Goal: Information Seeking & Learning: Learn about a topic

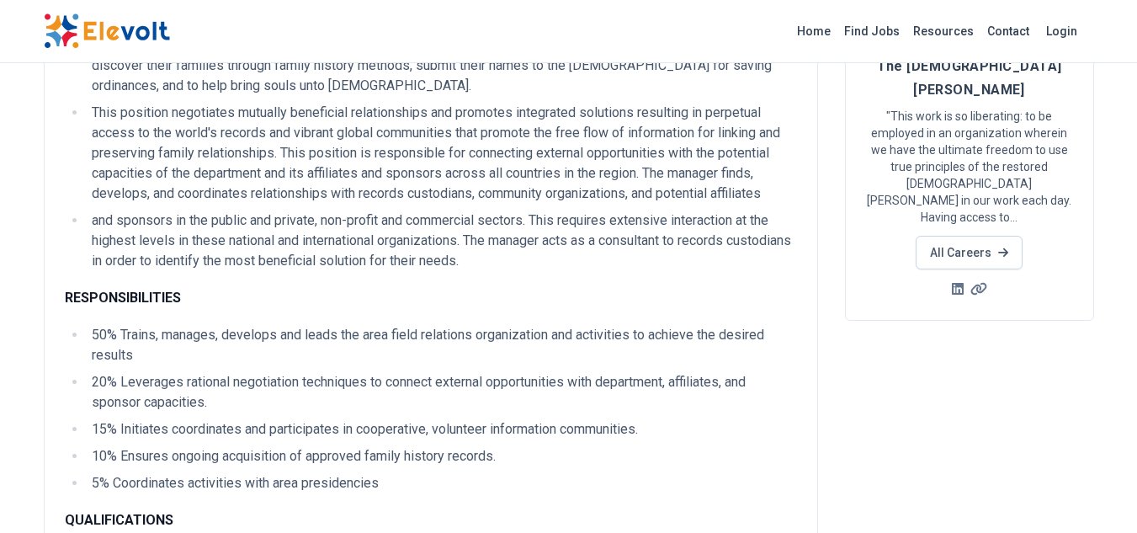
scroll to position [168, 0]
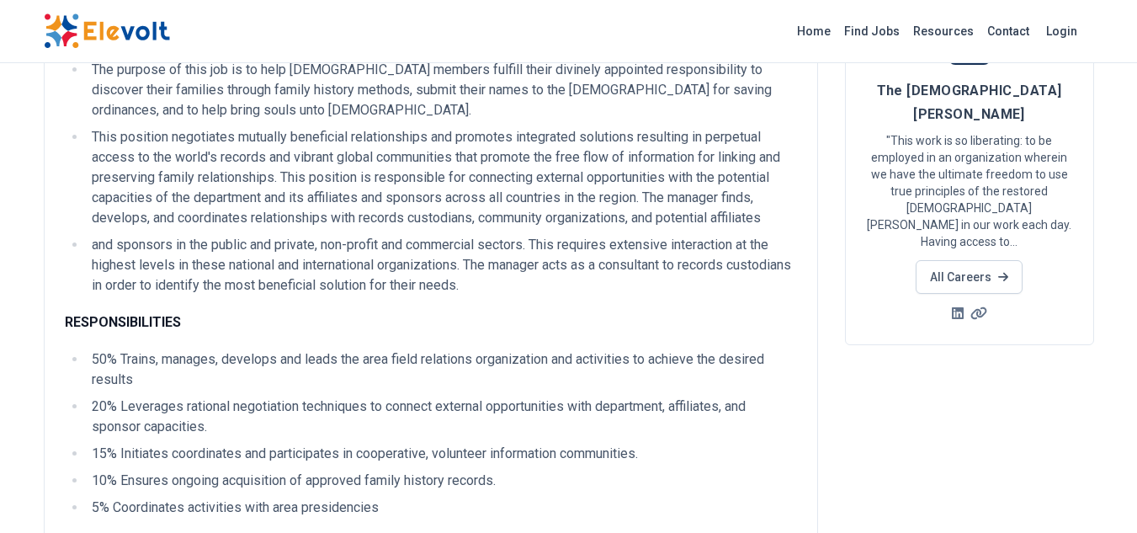
click at [491, 359] on li "50% Trains, manages, develops and leads the area field relations organization a…" at bounding box center [442, 369] width 710 height 40
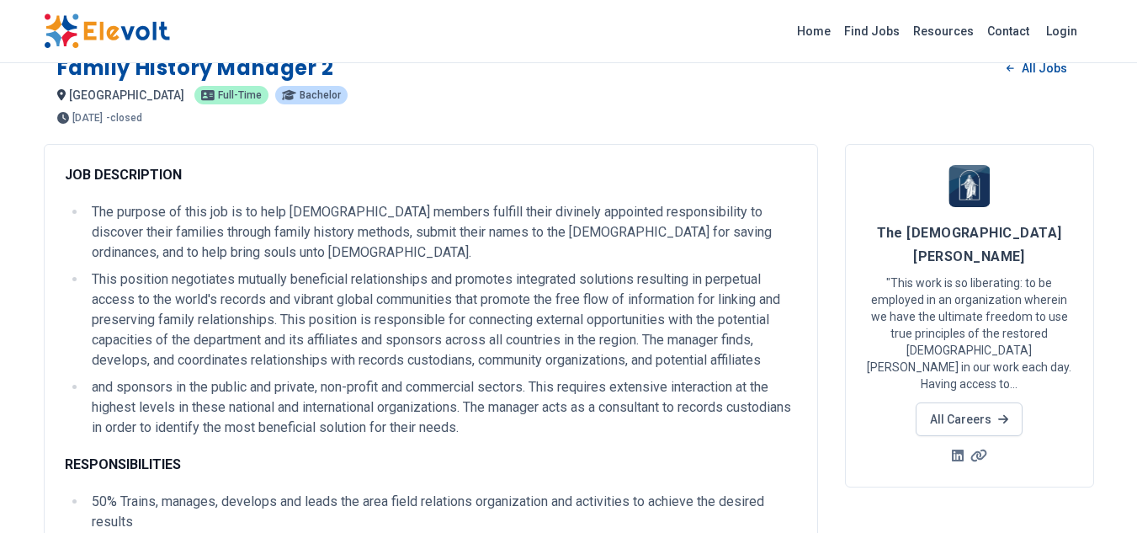
scroll to position [0, 0]
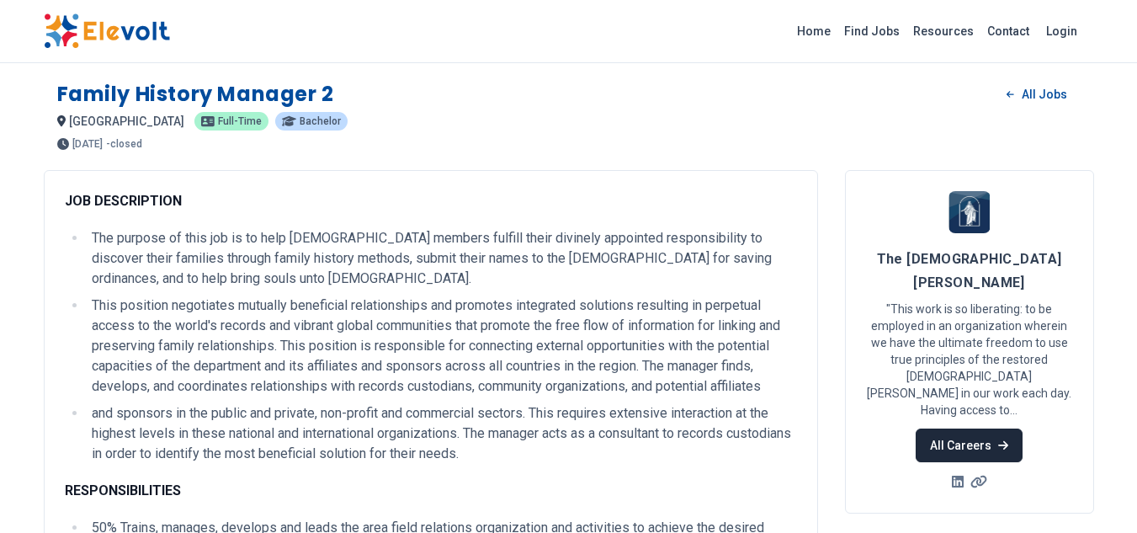
click at [988, 428] on link "All Careers" at bounding box center [969, 445] width 107 height 34
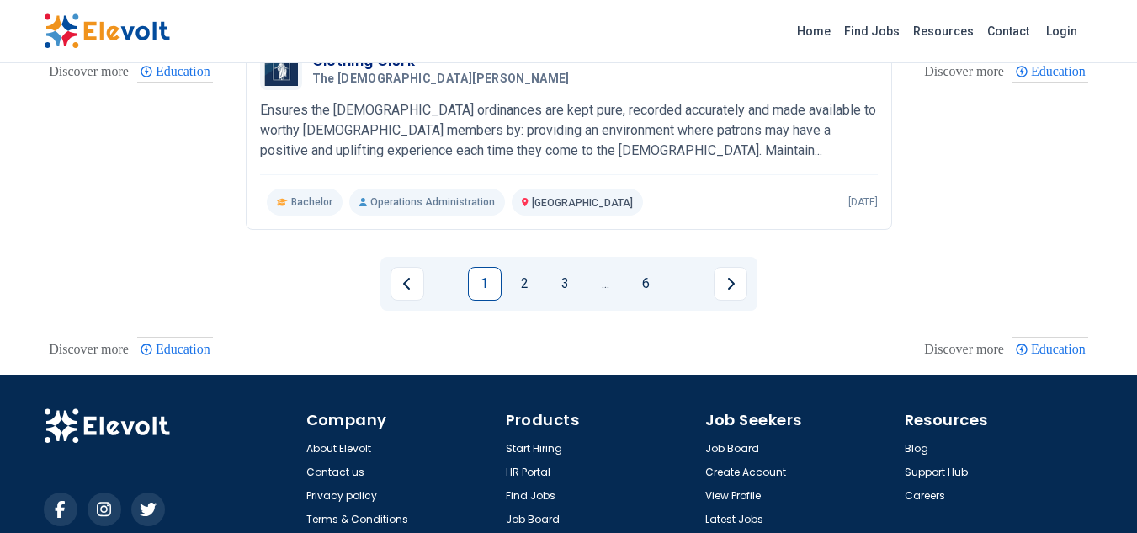
scroll to position [2104, 0]
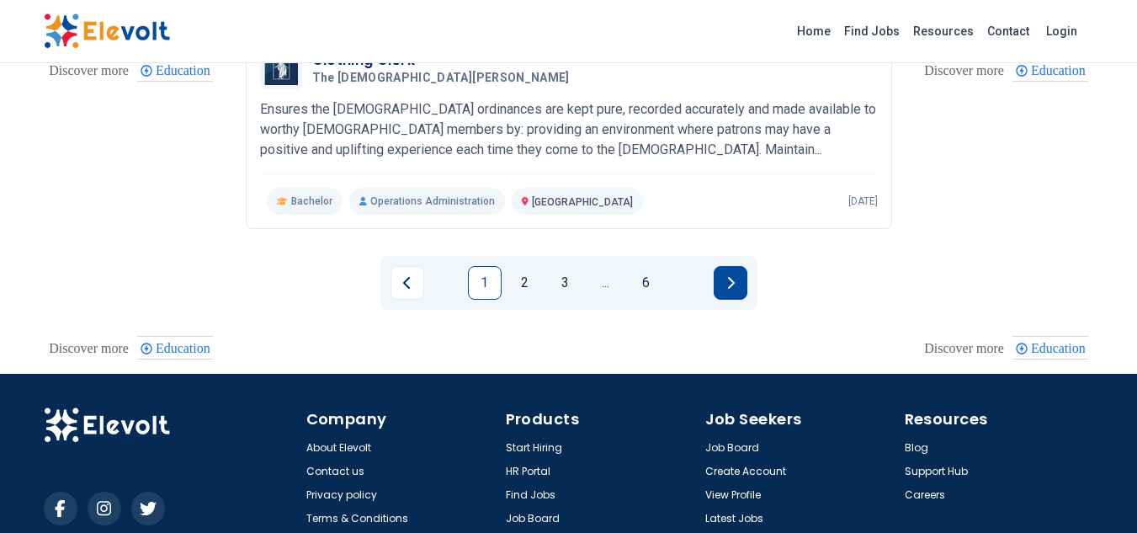
click at [736, 278] on button "Next page" at bounding box center [731, 283] width 34 height 34
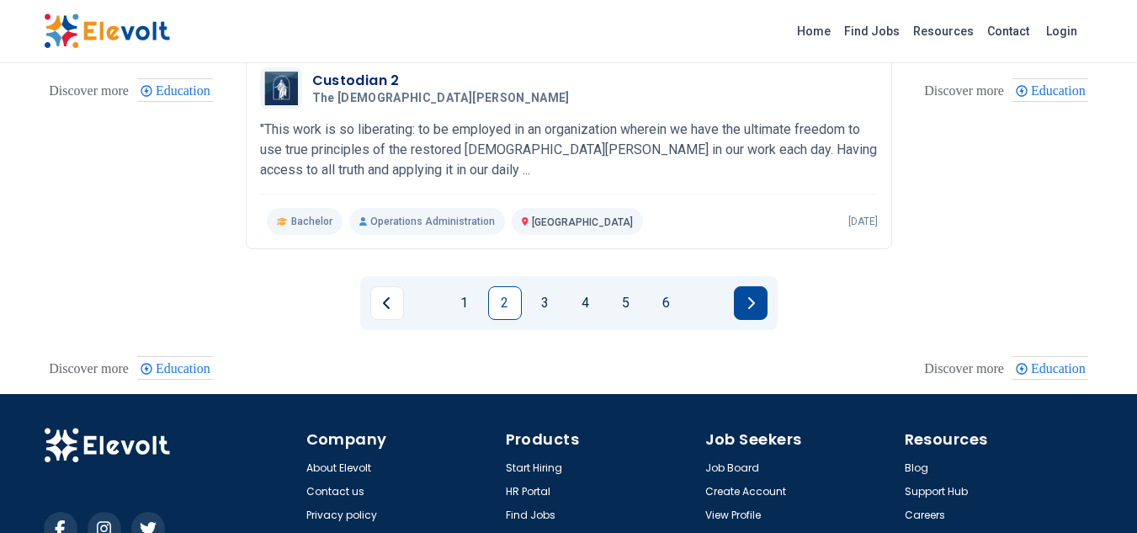
click at [760, 286] on button "Next page" at bounding box center [751, 303] width 34 height 34
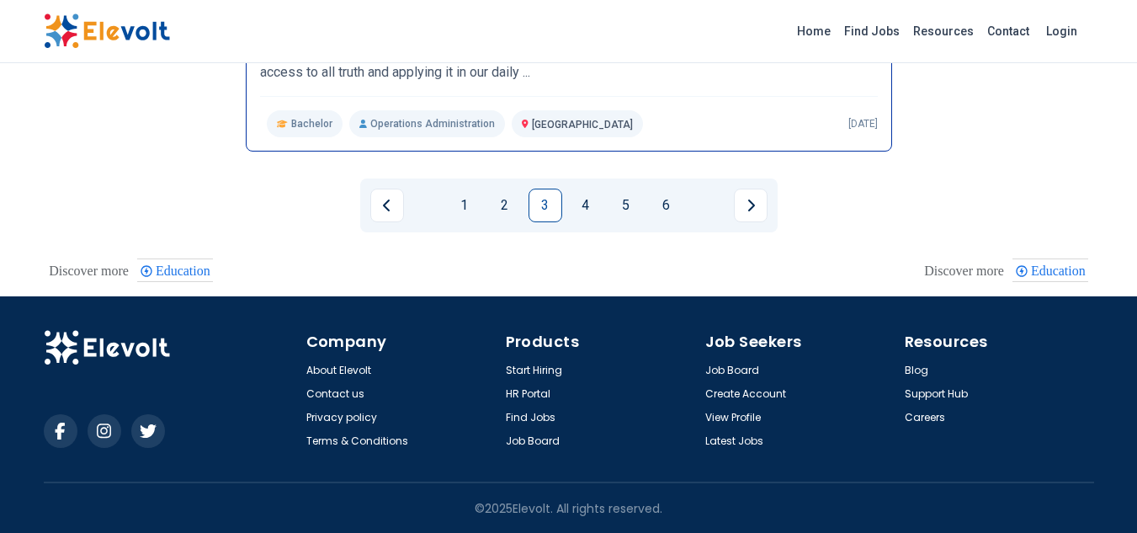
scroll to position [2182, 0]
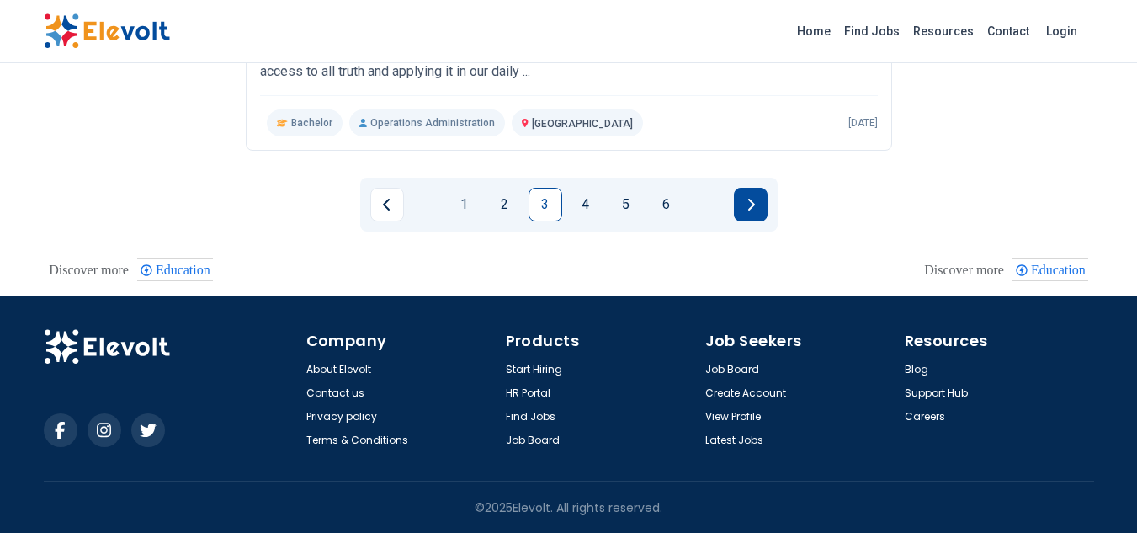
click at [754, 202] on icon "Next page" at bounding box center [750, 204] width 8 height 13
click at [761, 210] on button "Next page" at bounding box center [751, 205] width 34 height 34
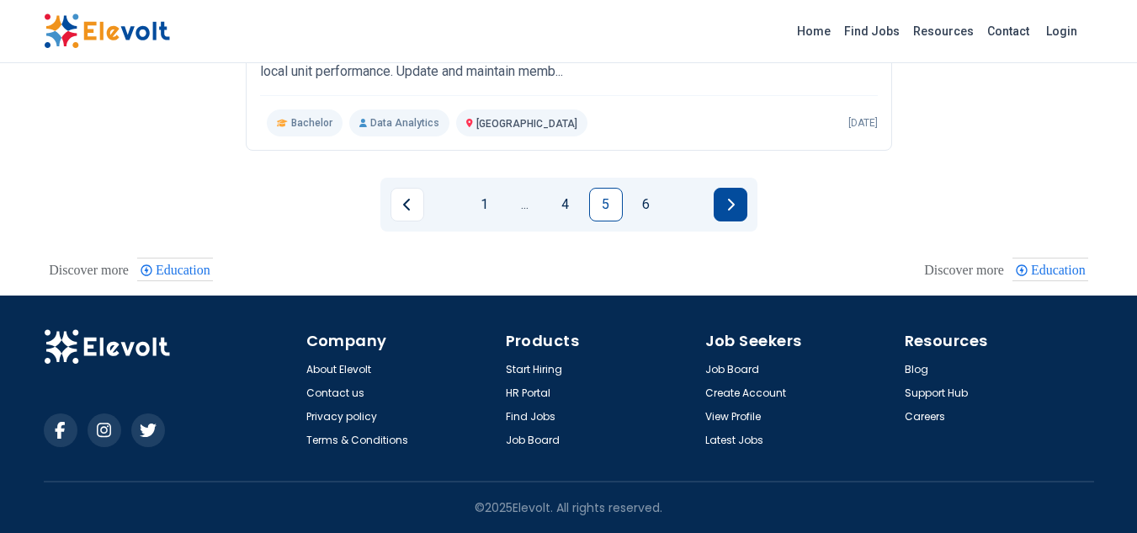
click at [730, 210] on icon "Next page" at bounding box center [730, 204] width 8 height 13
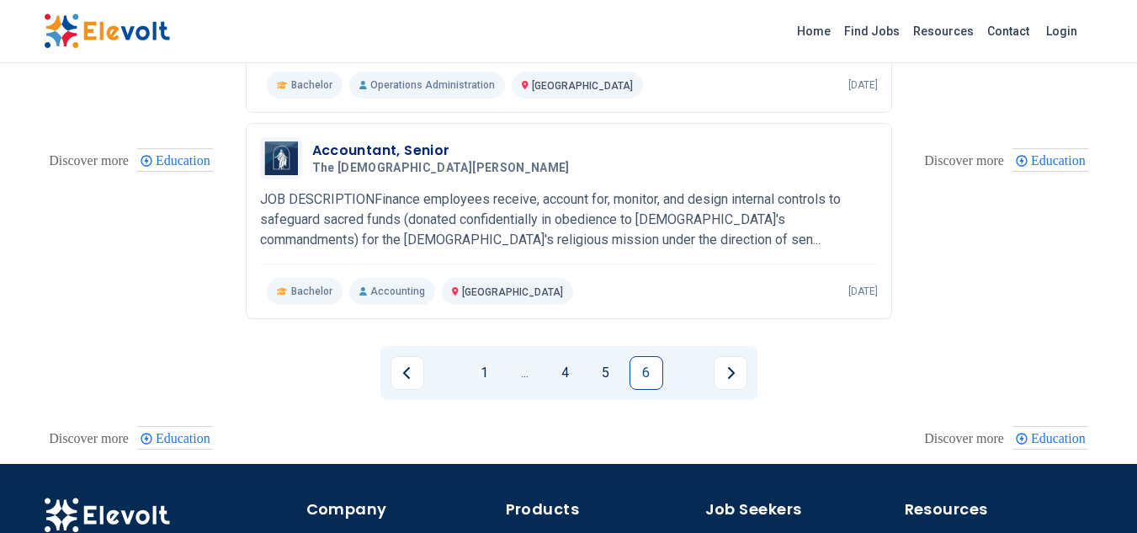
scroll to position [739, 0]
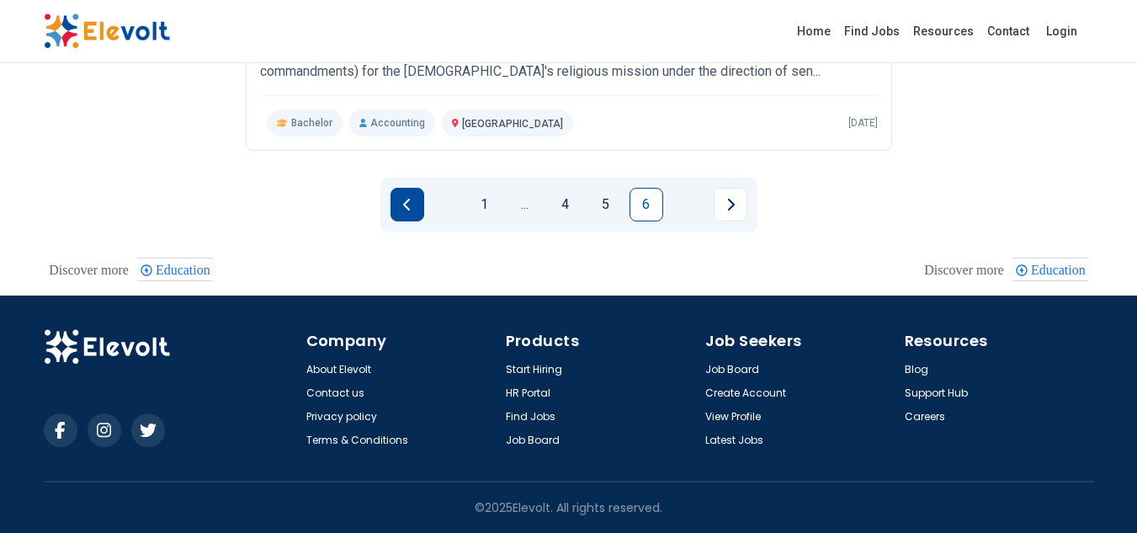
click at [412, 203] on button "Previous page" at bounding box center [407, 205] width 34 height 34
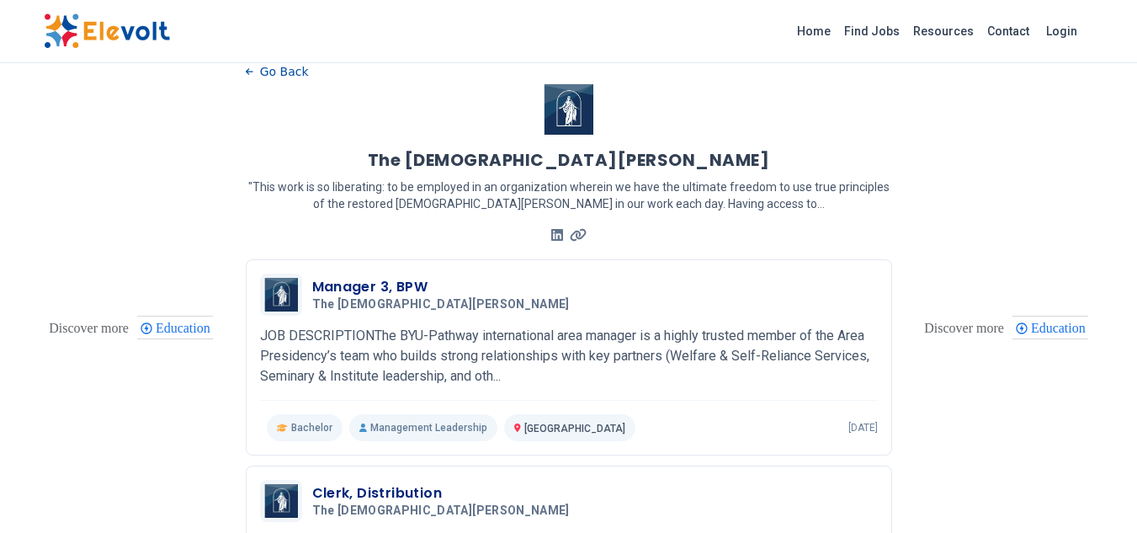
scroll to position [0, 0]
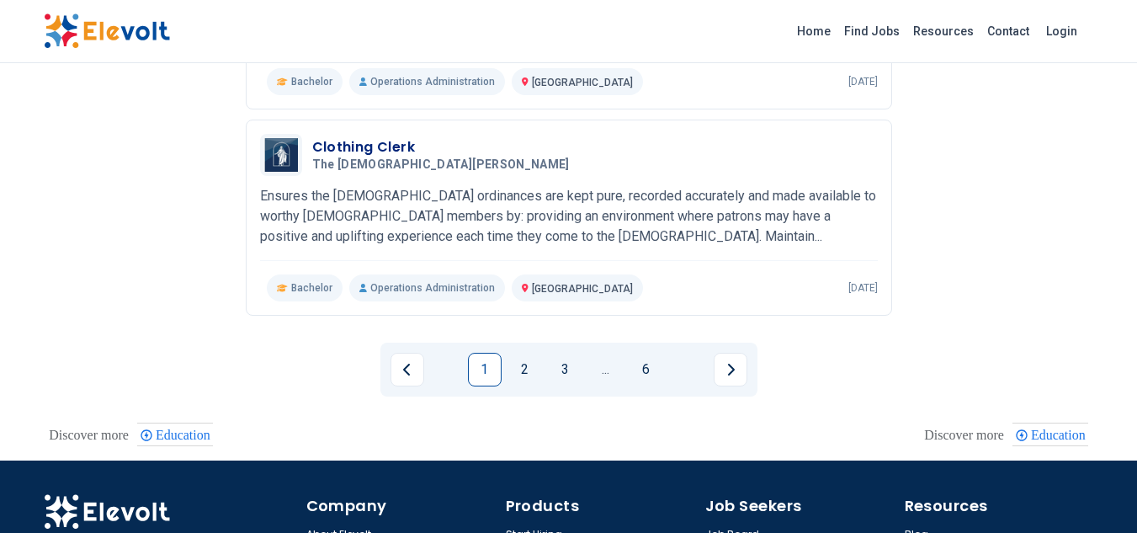
scroll to position [2104, 0]
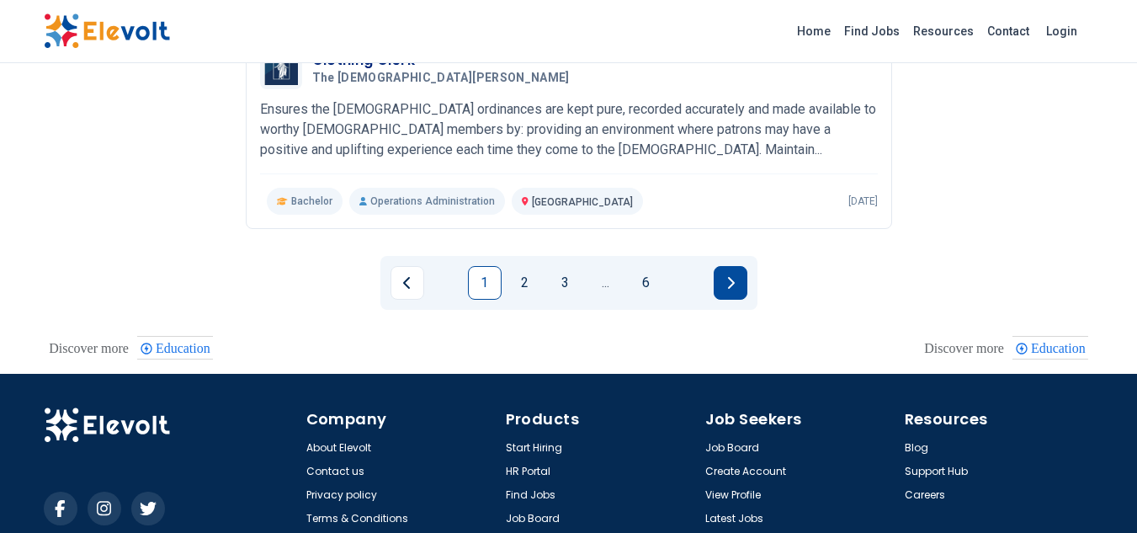
click at [736, 284] on button "Next page" at bounding box center [731, 283] width 34 height 34
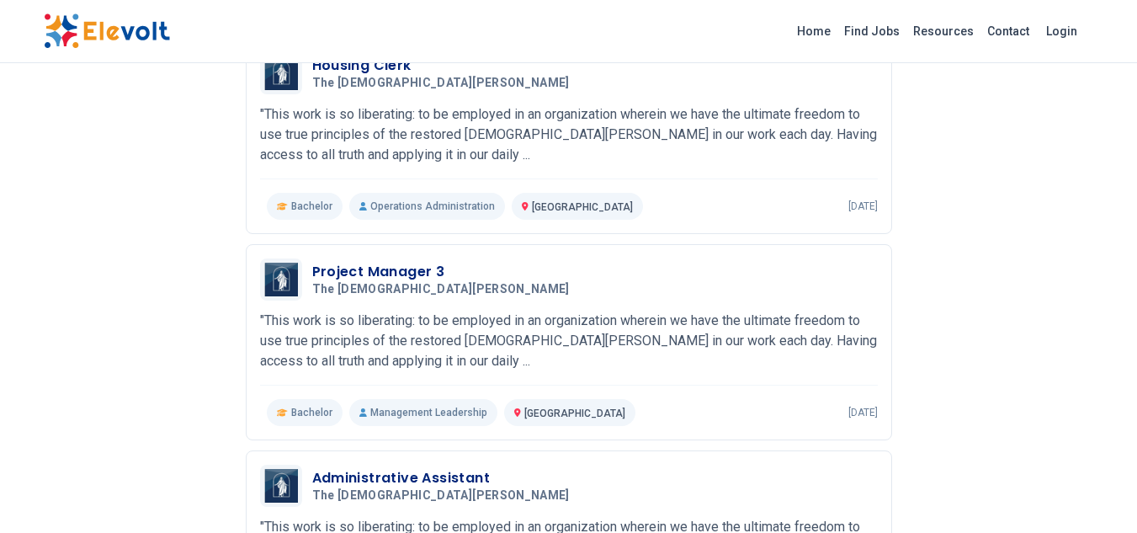
scroll to position [1262, 0]
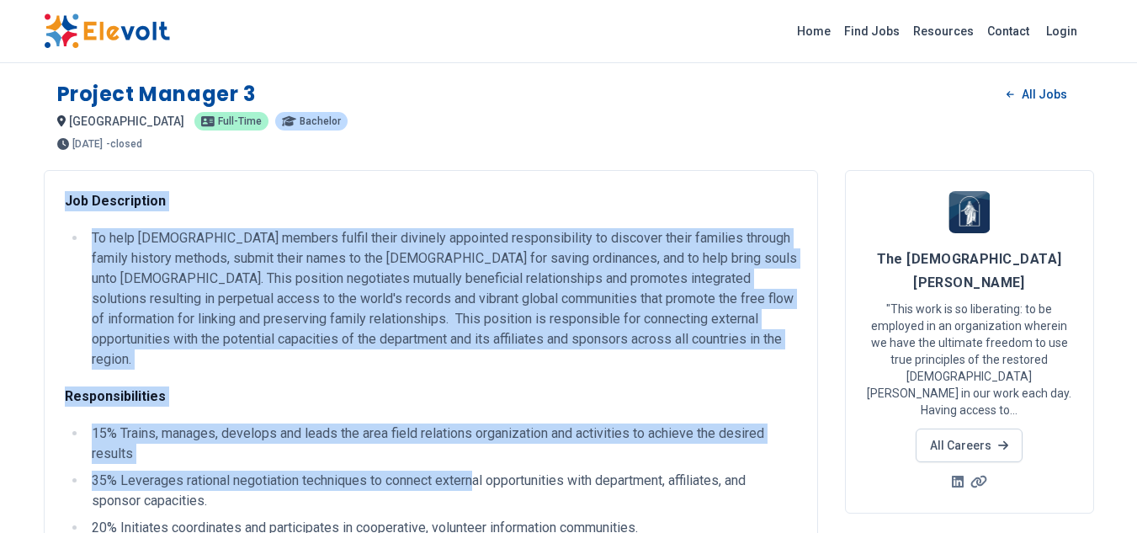
drag, startPoint x: 66, startPoint y: 199, endPoint x: 476, endPoint y: 463, distance: 487.9
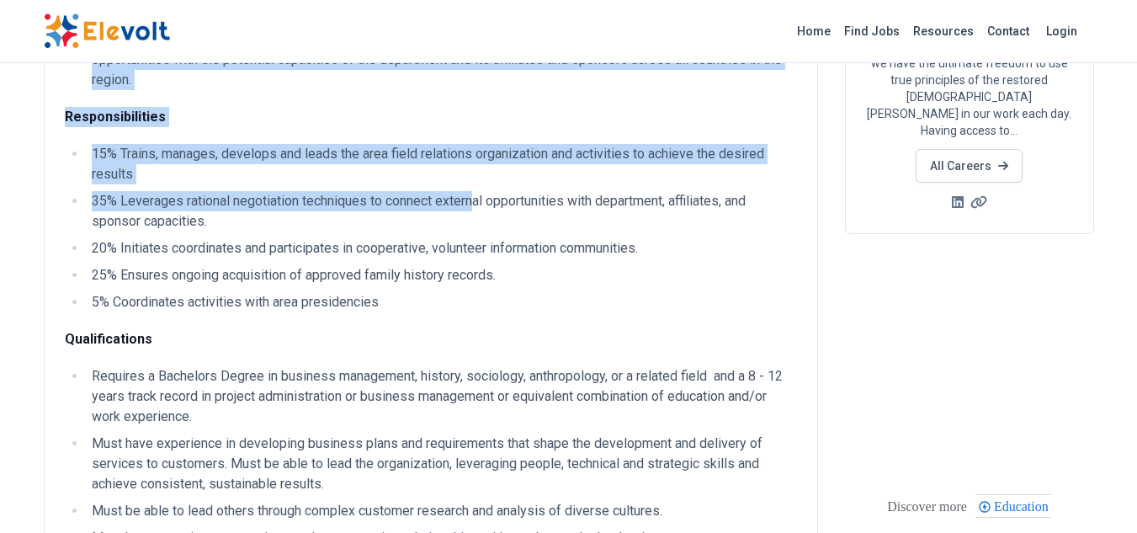
scroll to position [84, 0]
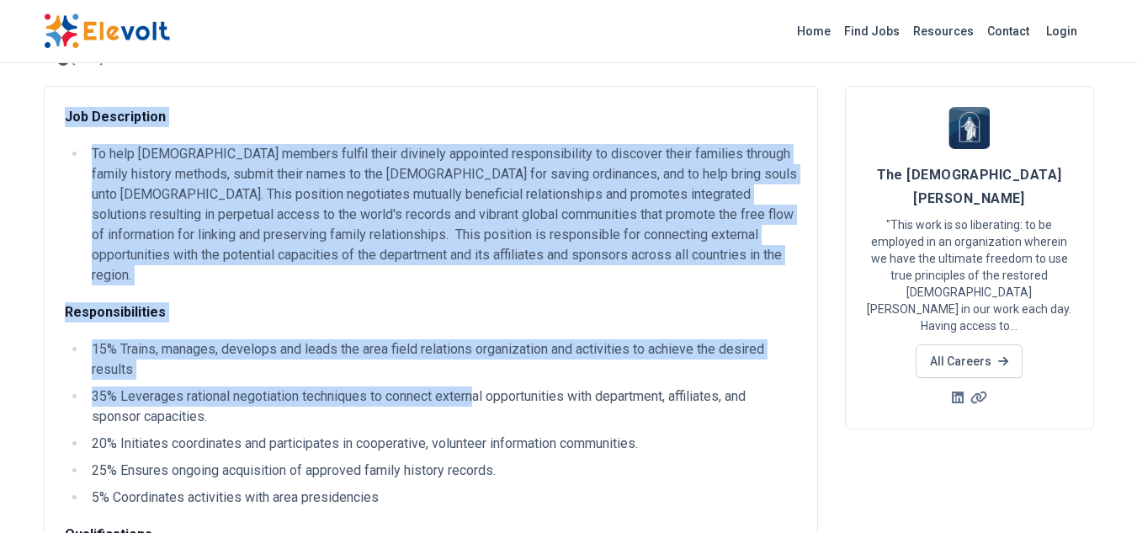
click at [482, 302] on p "Responsibilities" at bounding box center [431, 312] width 732 height 20
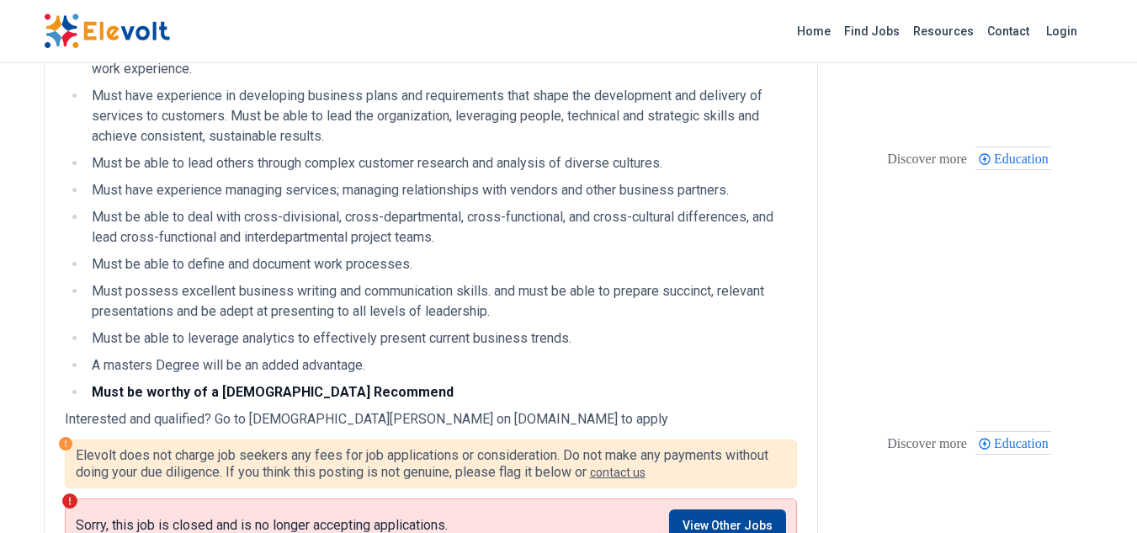
scroll to position [589, 0]
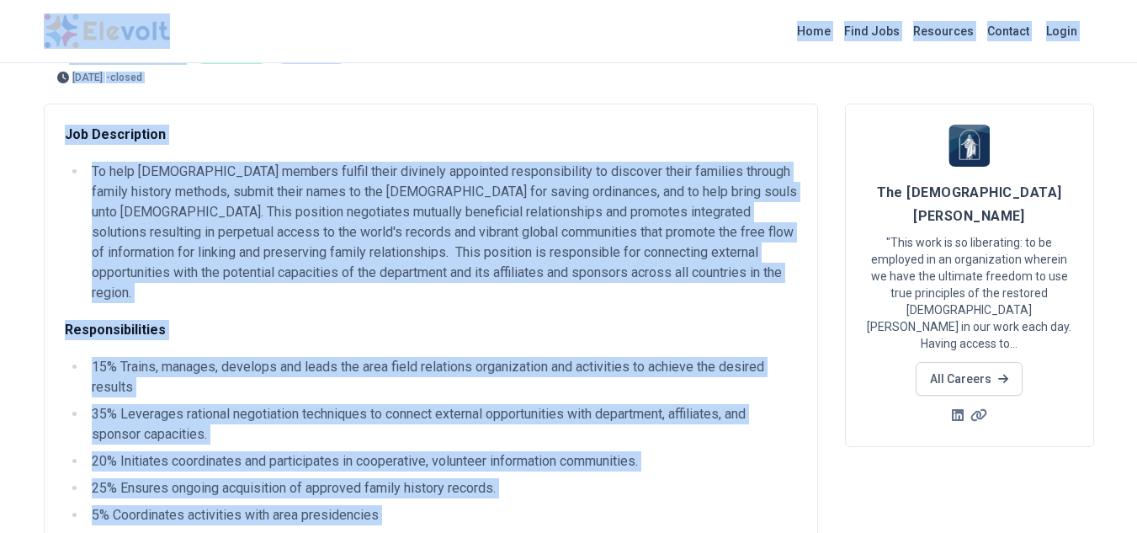
scroll to position [61, 0]
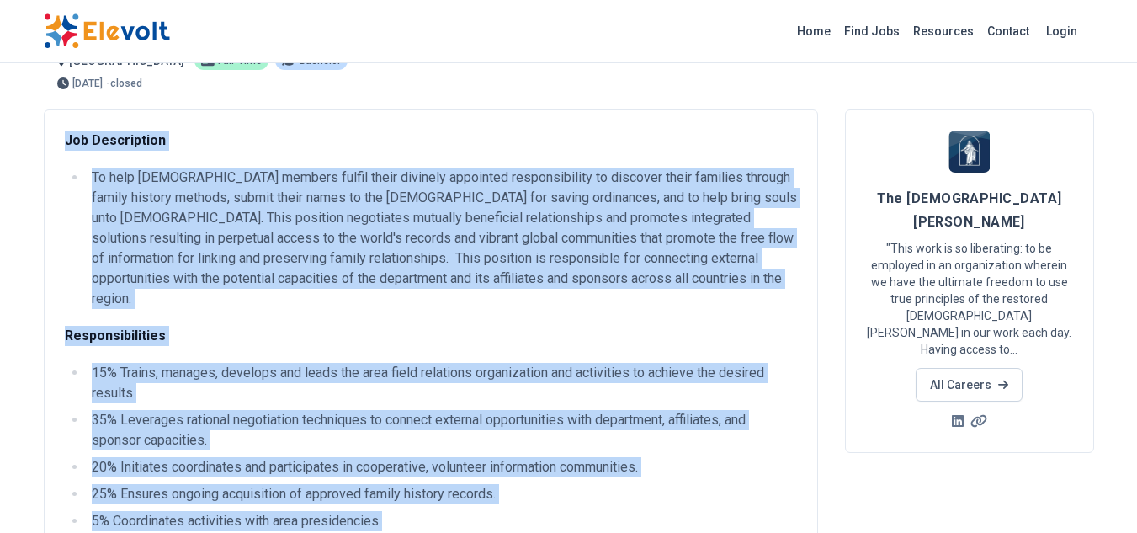
drag, startPoint x: 345, startPoint y: 325, endPoint x: 66, endPoint y: 134, distance: 338.5
copy div "Job Description To help Church members fulfil their divinely appointed responsi…"
click at [782, 326] on p "Responsibilities" at bounding box center [431, 336] width 732 height 20
click at [470, 326] on p "Responsibilities" at bounding box center [431, 336] width 732 height 20
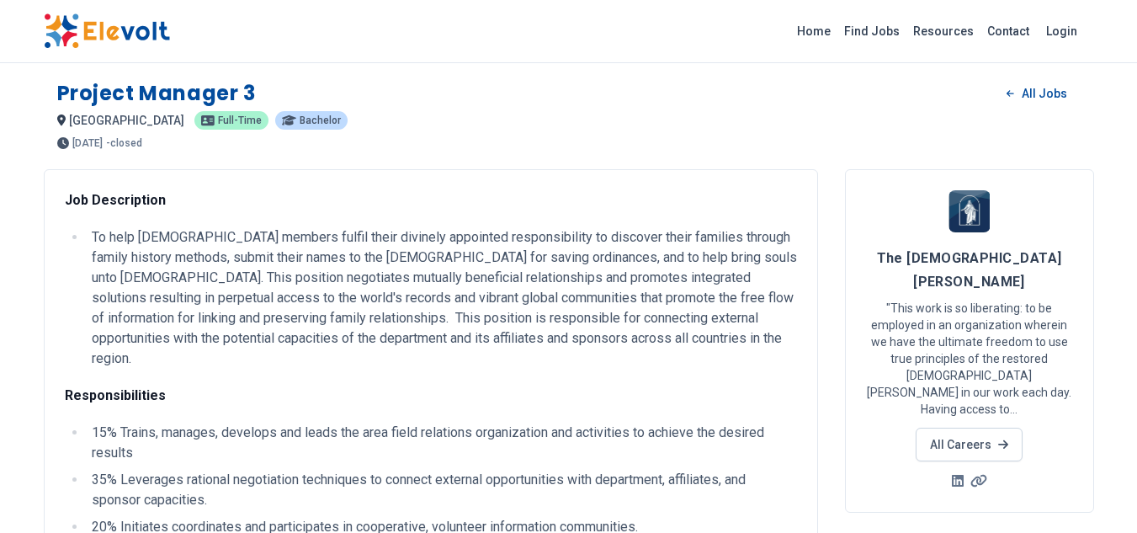
scroll to position [0, 0]
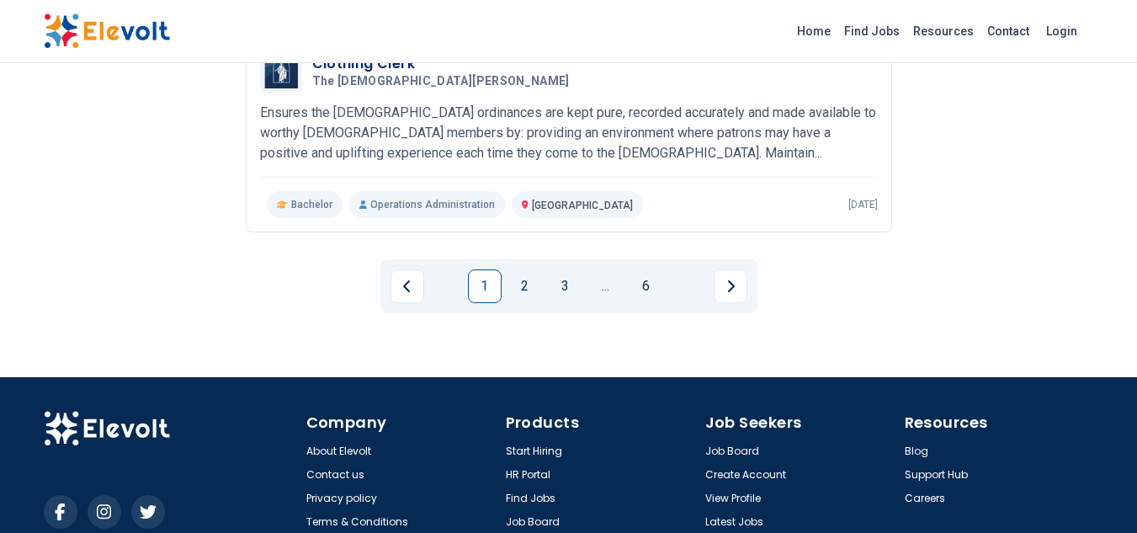
scroll to position [2104, 0]
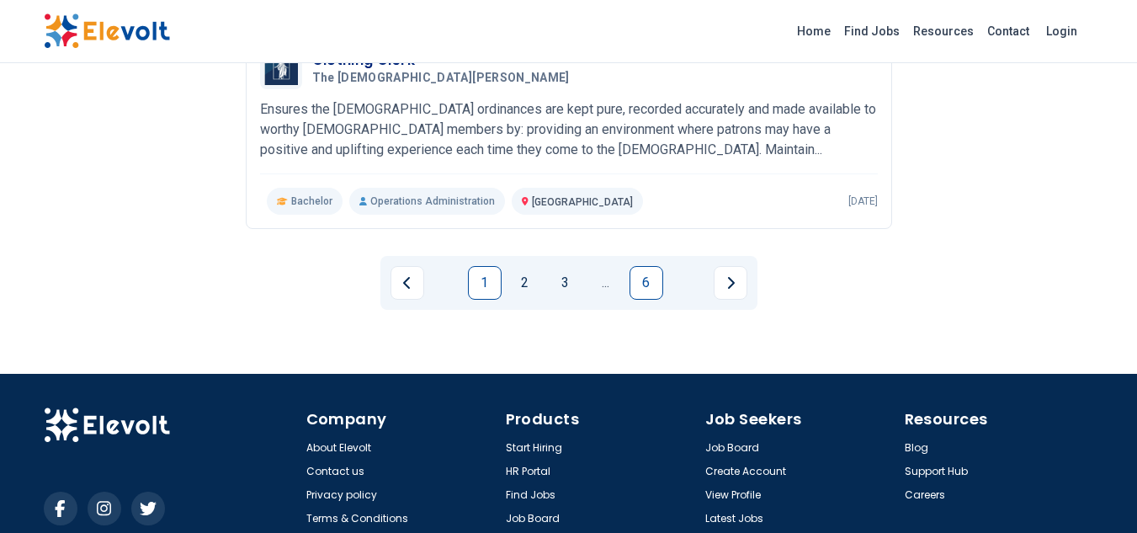
click at [638, 284] on link "6" at bounding box center [647, 283] width 34 height 34
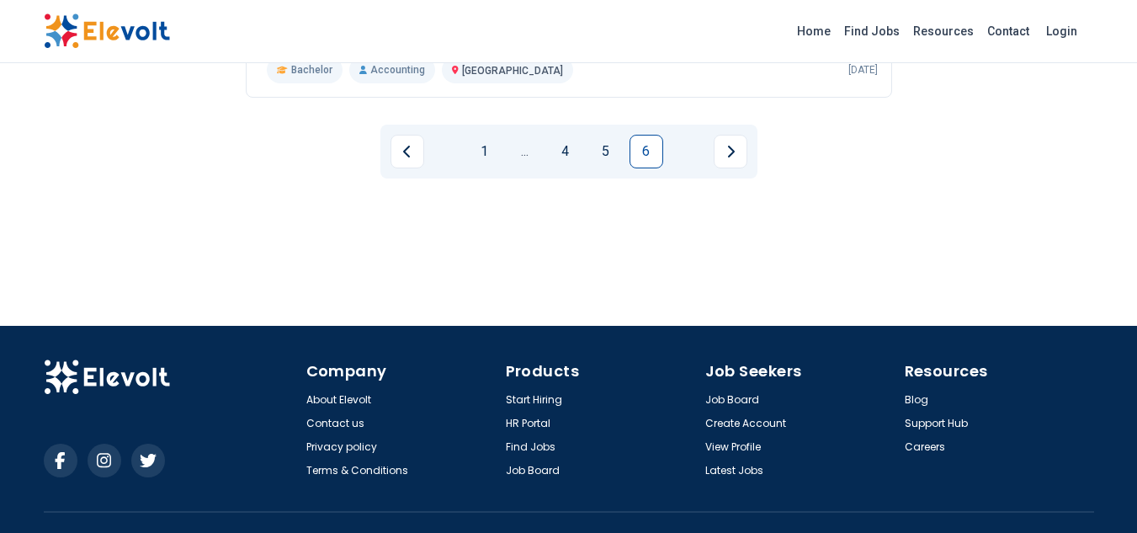
scroll to position [822, 0]
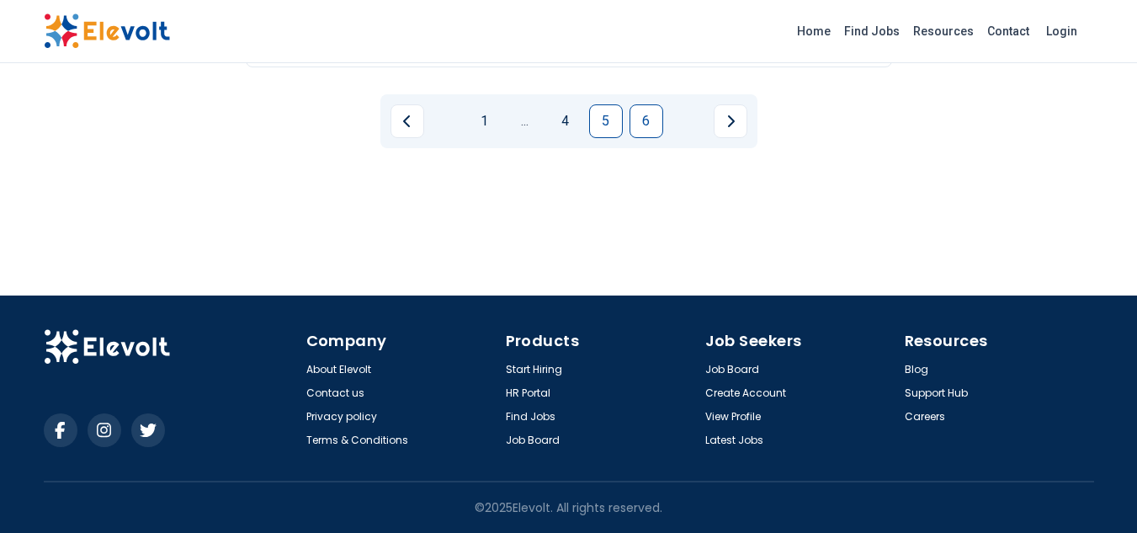
click at [611, 121] on link "5" at bounding box center [606, 121] width 34 height 34
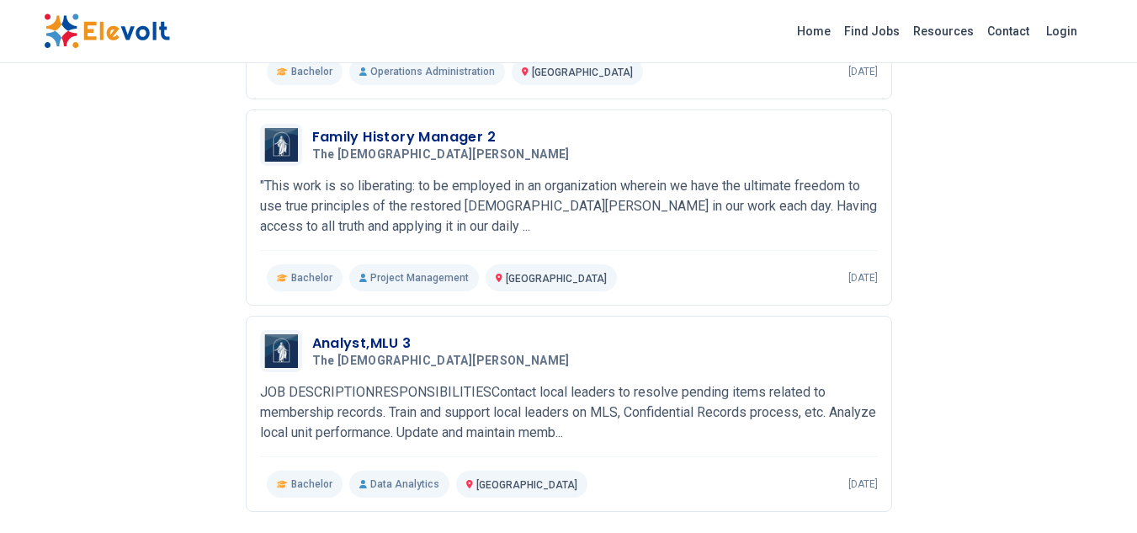
scroll to position [1851, 0]
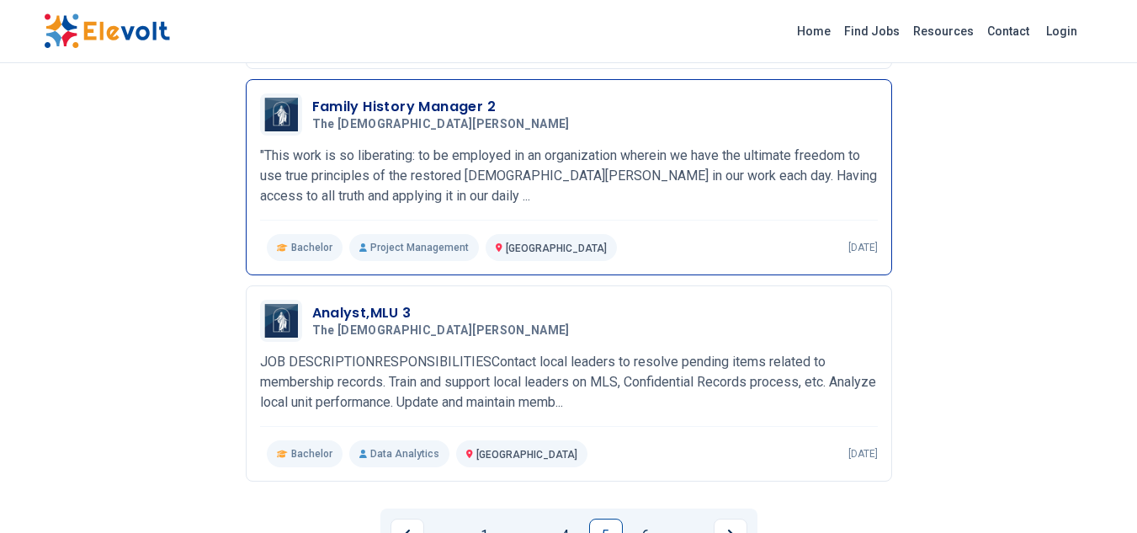
click at [460, 154] on p ""This work is so liberating: to be employed in an organization wherein we have …" at bounding box center [569, 176] width 618 height 61
click at [434, 108] on h3 "Family History Manager 2" at bounding box center [444, 107] width 264 height 20
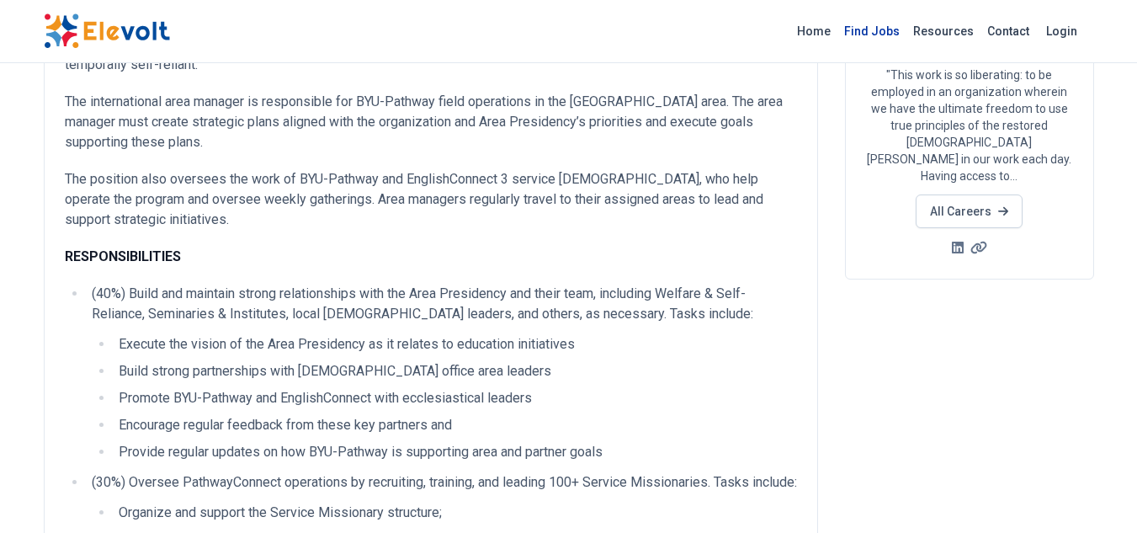
scroll to position [168, 0]
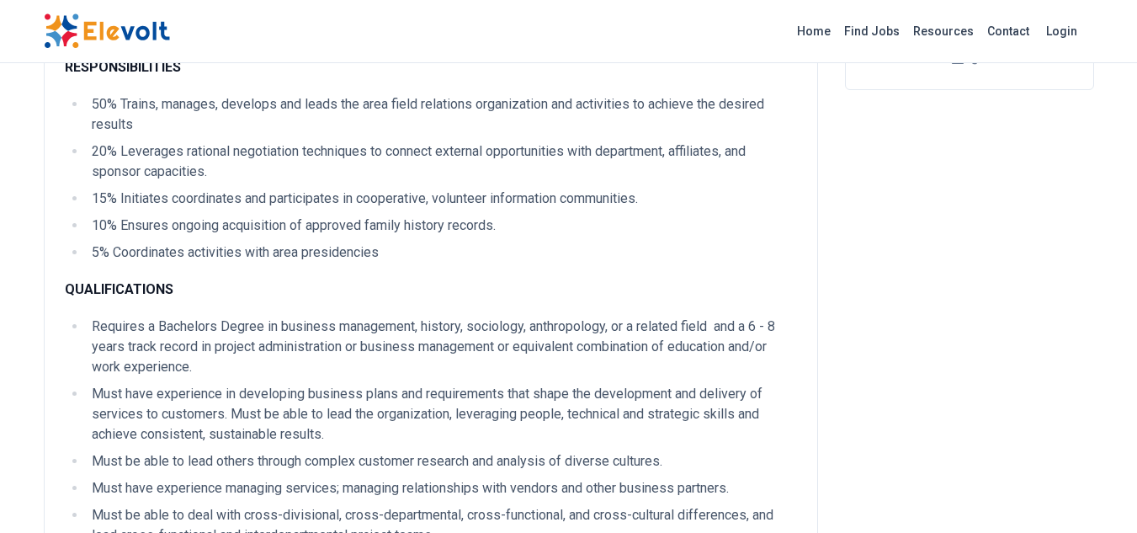
scroll to position [337, 0]
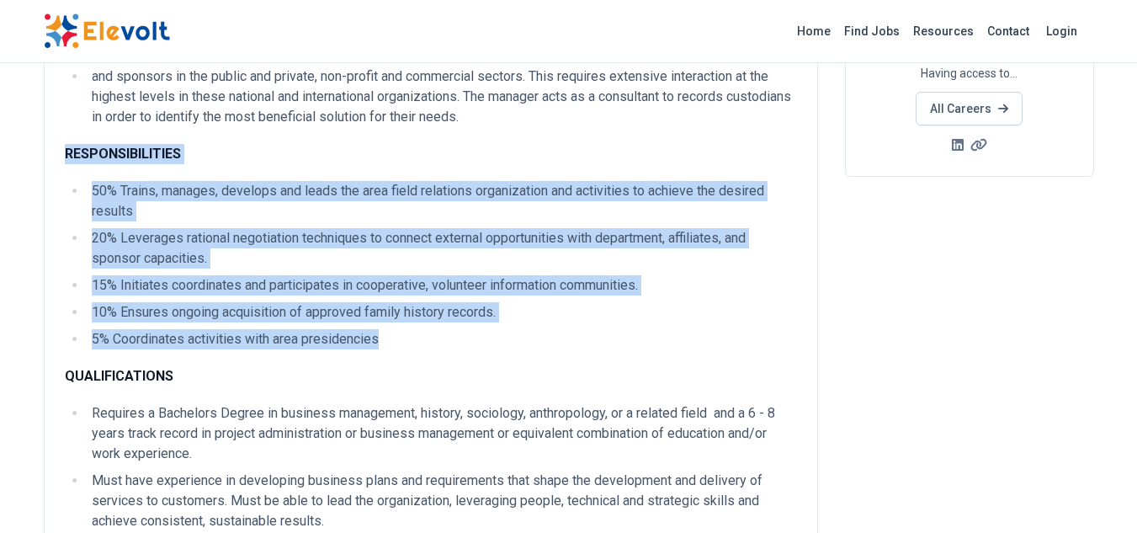
drag, startPoint x: 396, startPoint y: 335, endPoint x: 109, endPoint y: 227, distance: 307.3
click at [66, 147] on div "JOB DESCRIPTION The purpose of this job is to help [DEMOGRAPHIC_DATA] members f…" at bounding box center [431, 317] width 732 height 926
copy div "RESPONSIBILITIES 50% Trains, manages, develops and leads the area field relatio…"
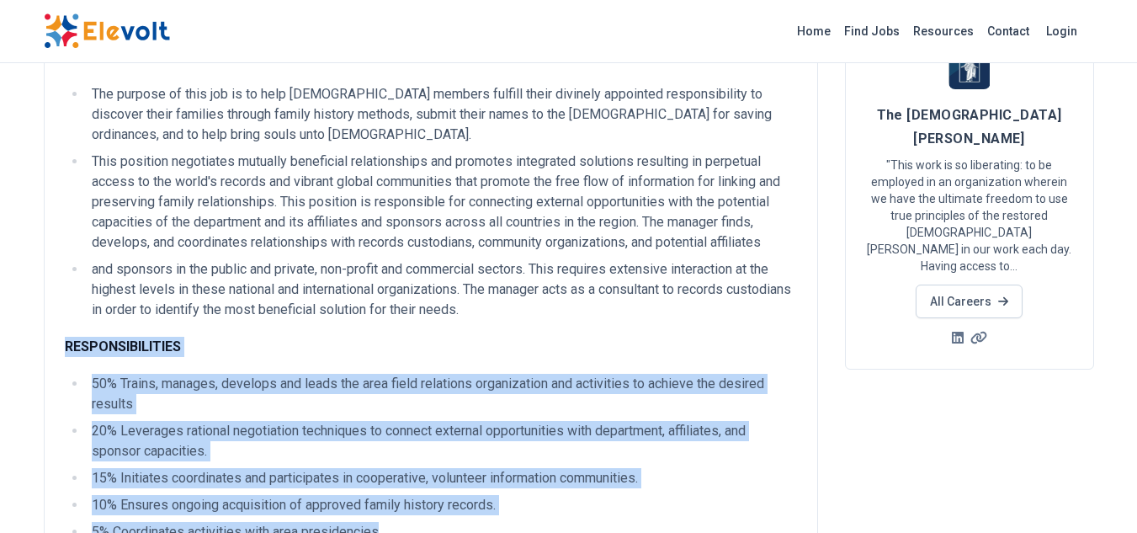
scroll to position [252, 0]
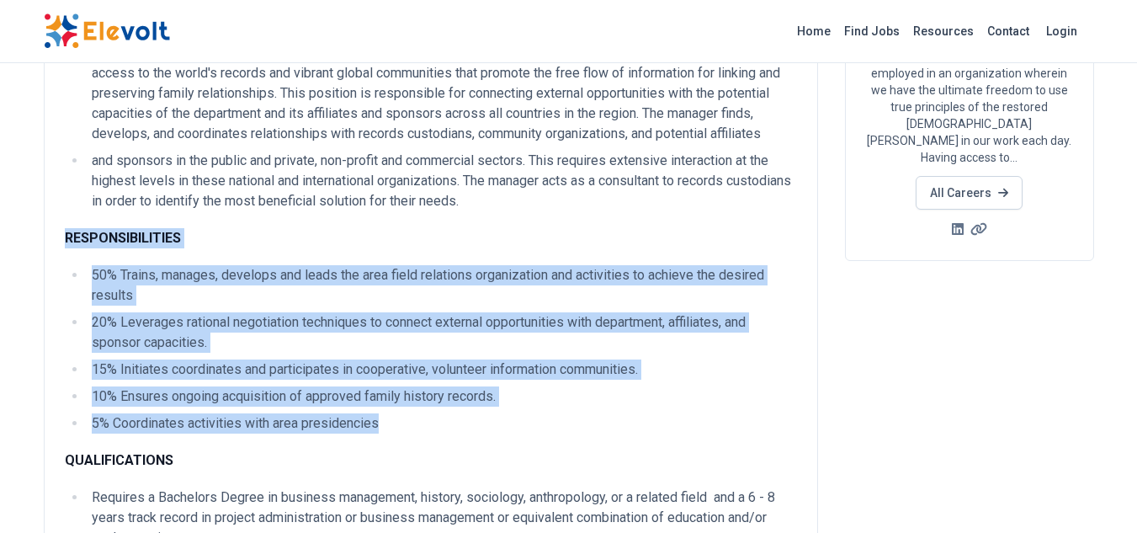
copy div "RESPONSIBILITIES 50% Trains, manages, develops and leads the area field relatio…"
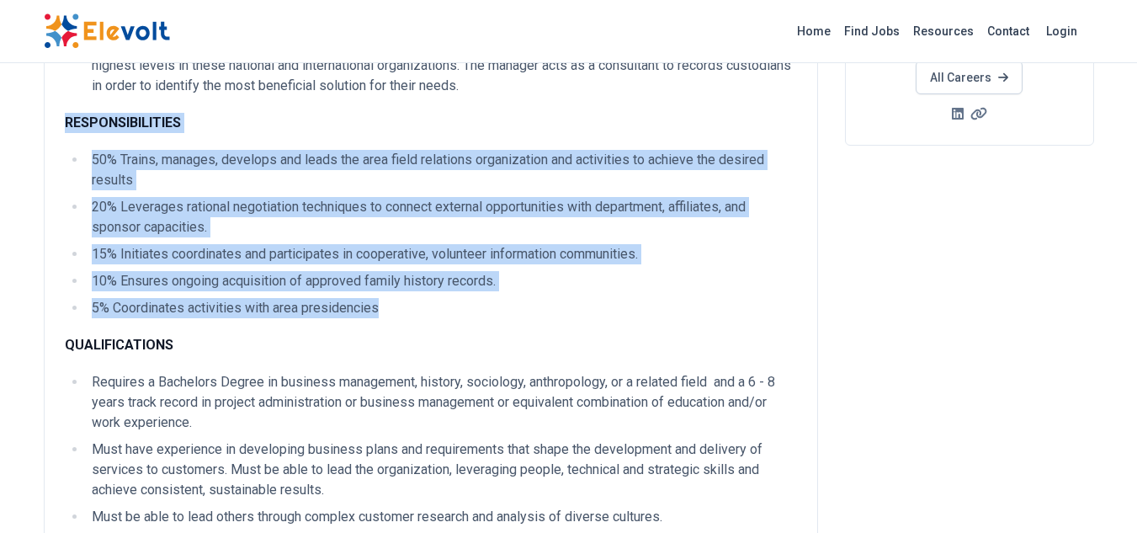
scroll to position [337, 0]
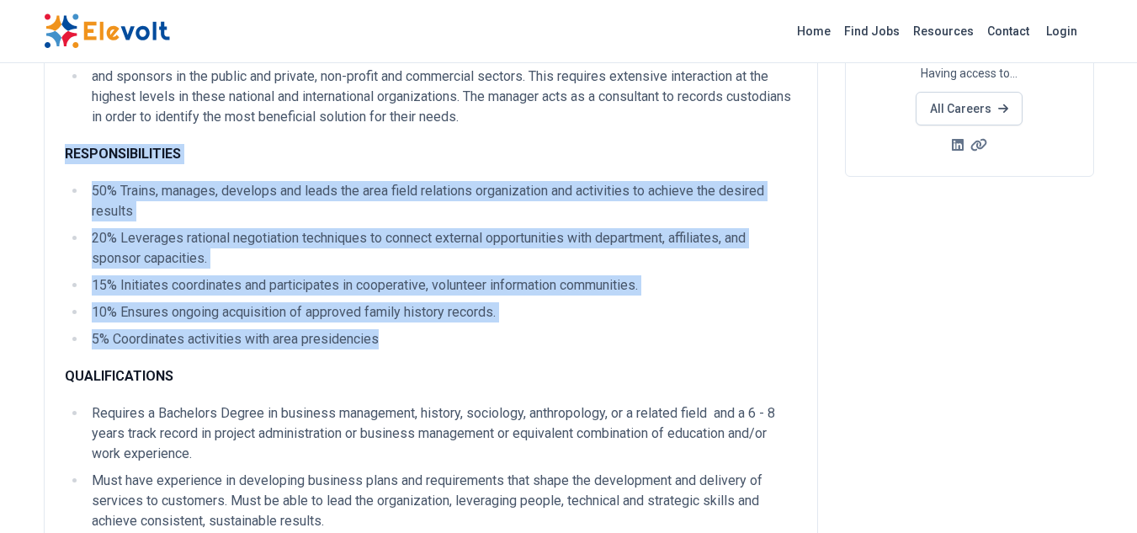
click at [596, 130] on div "JOB DESCRIPTION The purpose of this job is to help [DEMOGRAPHIC_DATA] members f…" at bounding box center [431, 317] width 732 height 926
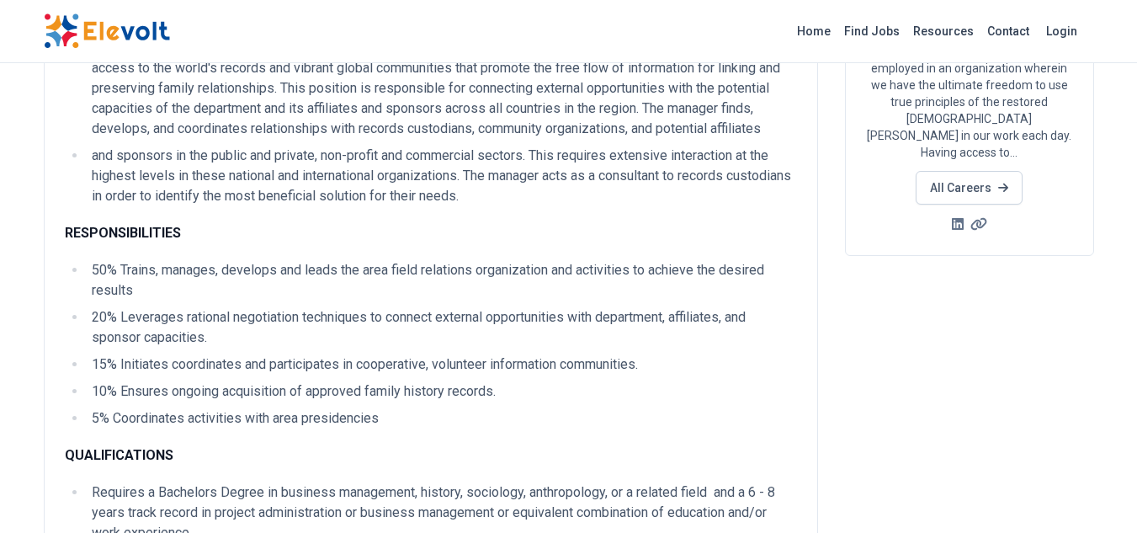
scroll to position [0, 0]
